Goal: Navigation & Orientation: Understand site structure

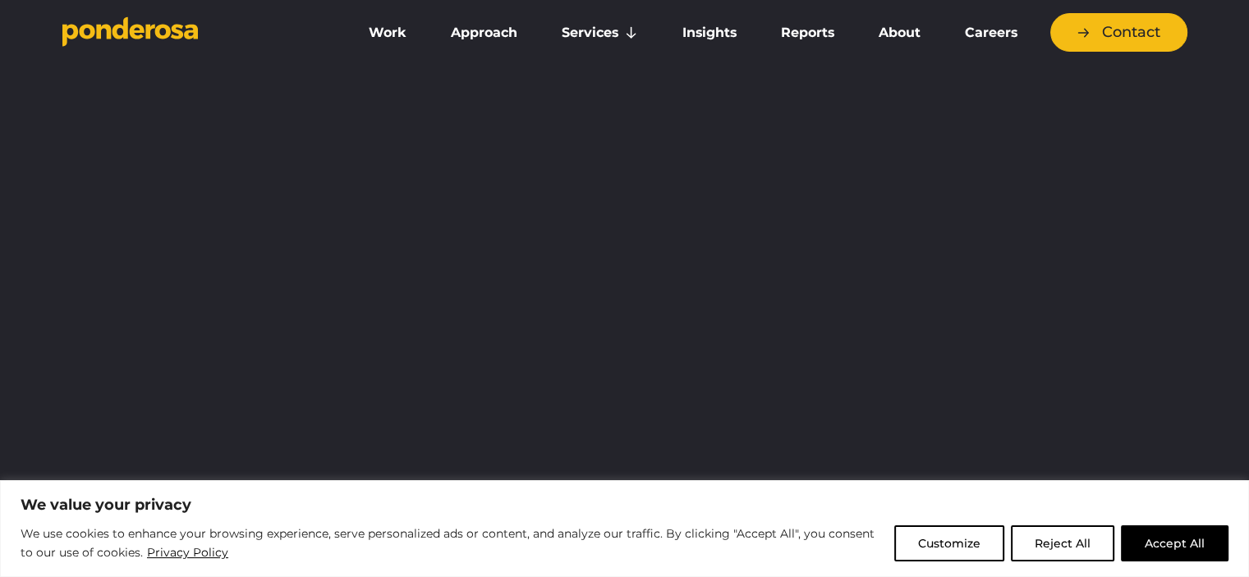
click at [1177, 545] on button "Accept All" at bounding box center [1175, 544] width 108 height 36
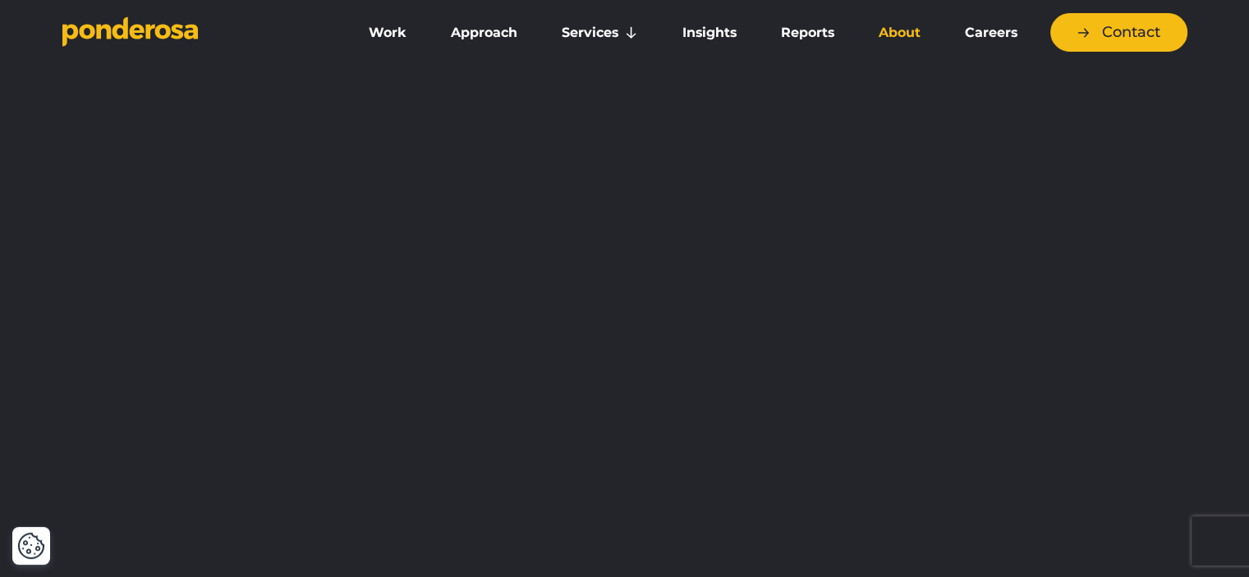
click at [904, 32] on link "About" at bounding box center [900, 33] width 80 height 35
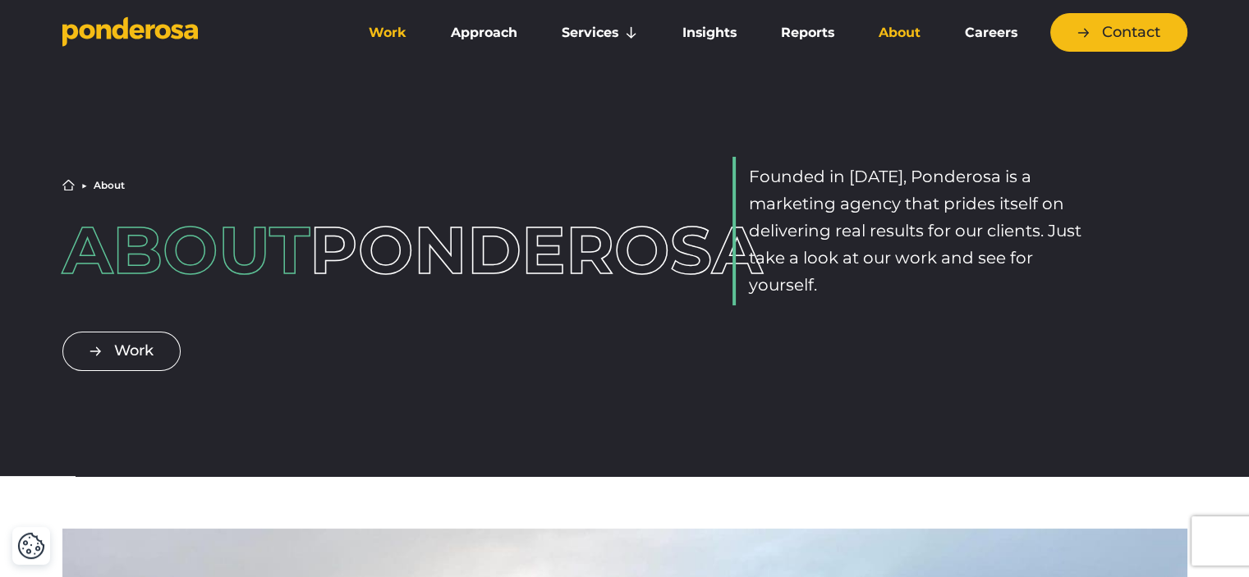
click at [384, 29] on link "Work" at bounding box center [388, 33] width 76 height 35
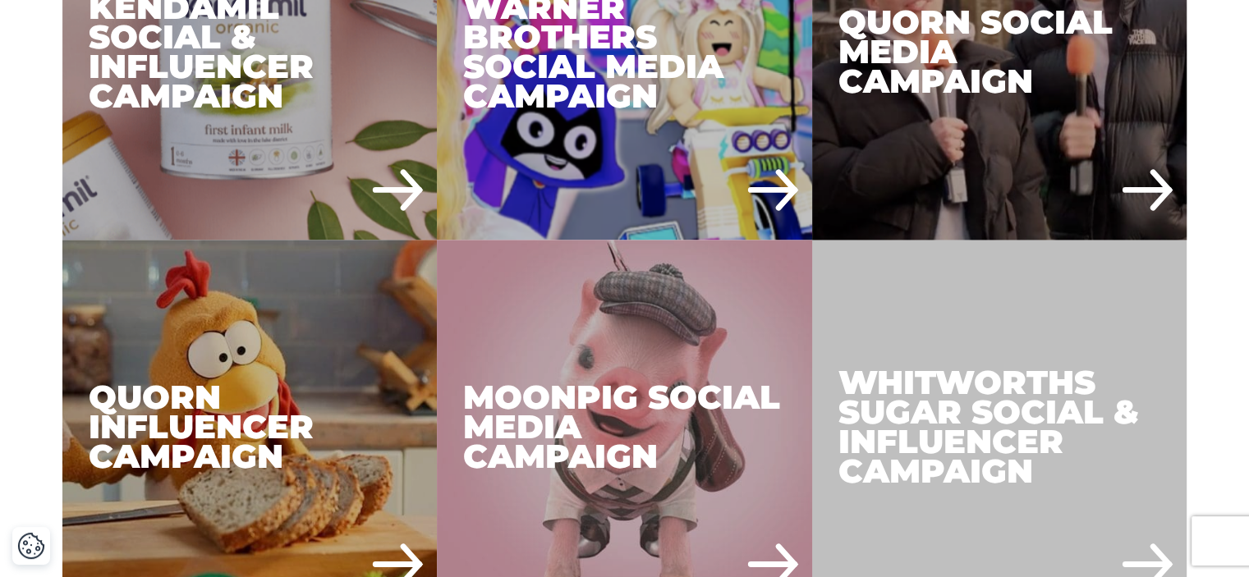
scroll to position [2711, 0]
